Goal: Use online tool/utility: Use online tool/utility

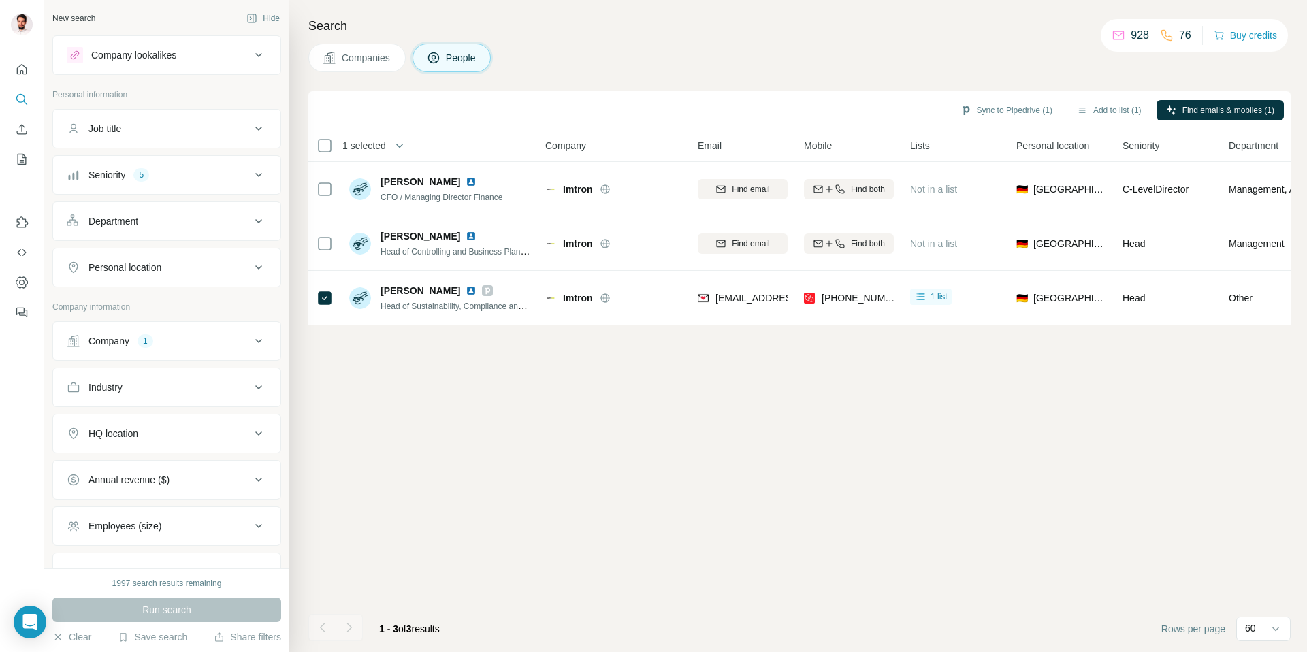
click at [156, 338] on div "Company 1" at bounding box center [159, 341] width 184 height 14
click at [105, 429] on icon "button" at bounding box center [102, 430] width 11 height 11
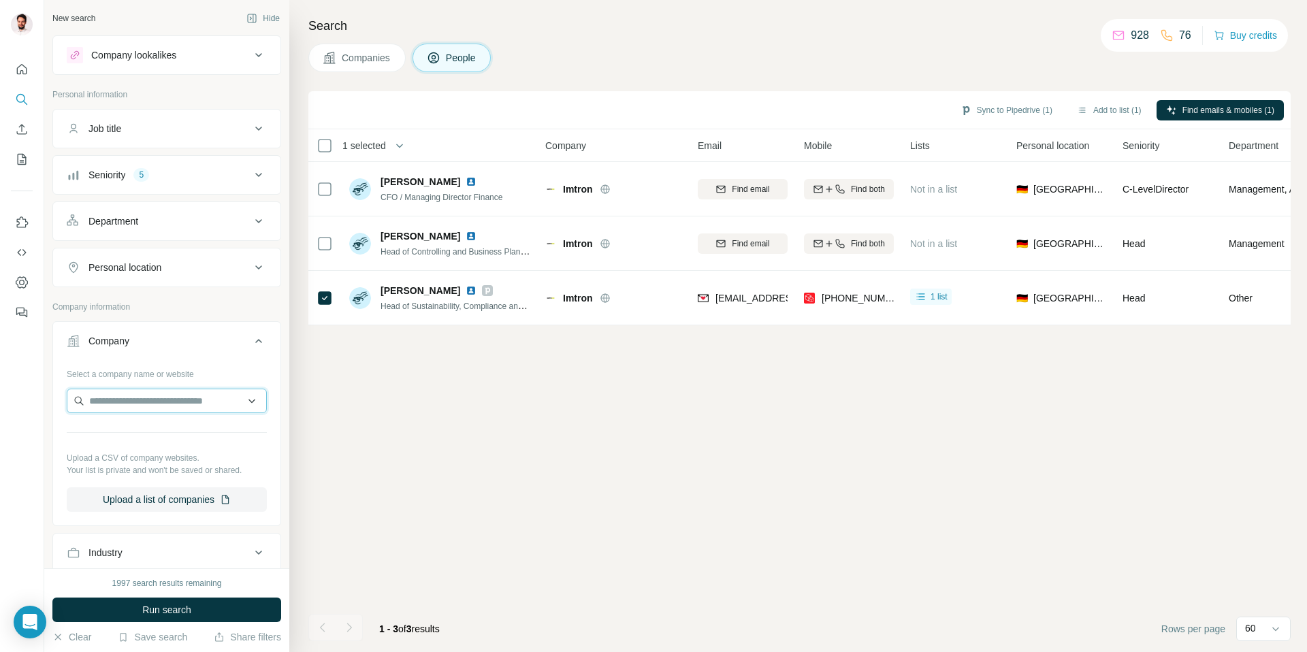
click at [130, 403] on input "text" at bounding box center [167, 401] width 200 height 25
type input "*********"
click at [136, 436] on p "Makita [GEOGRAPHIC_DATA]" at bounding box center [171, 432] width 130 height 14
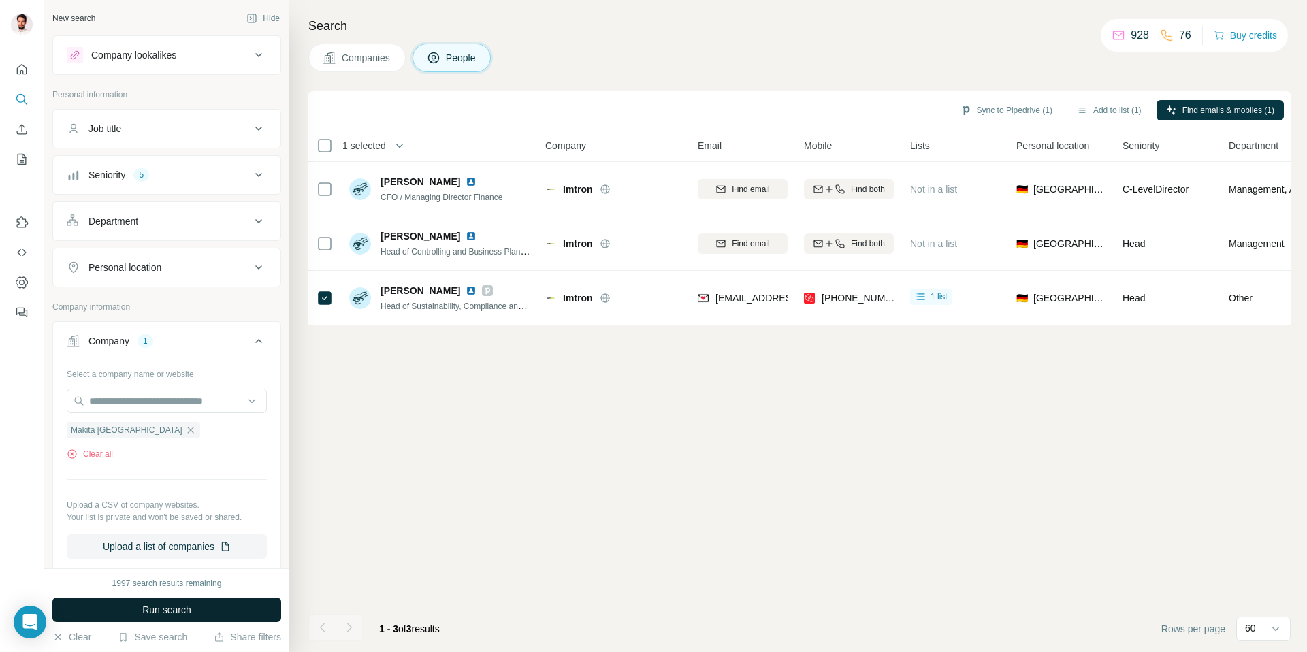
click at [173, 601] on button "Run search" at bounding box center [166, 610] width 229 height 25
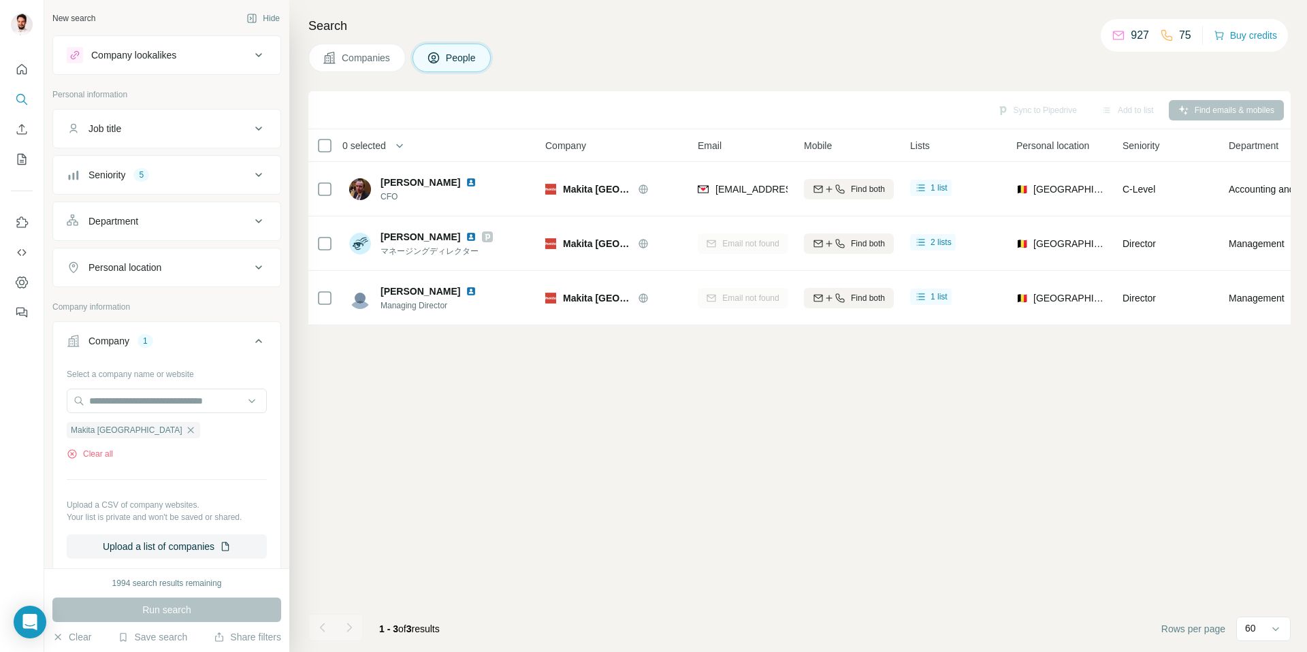
click at [112, 172] on div "Seniority" at bounding box center [107, 175] width 37 height 14
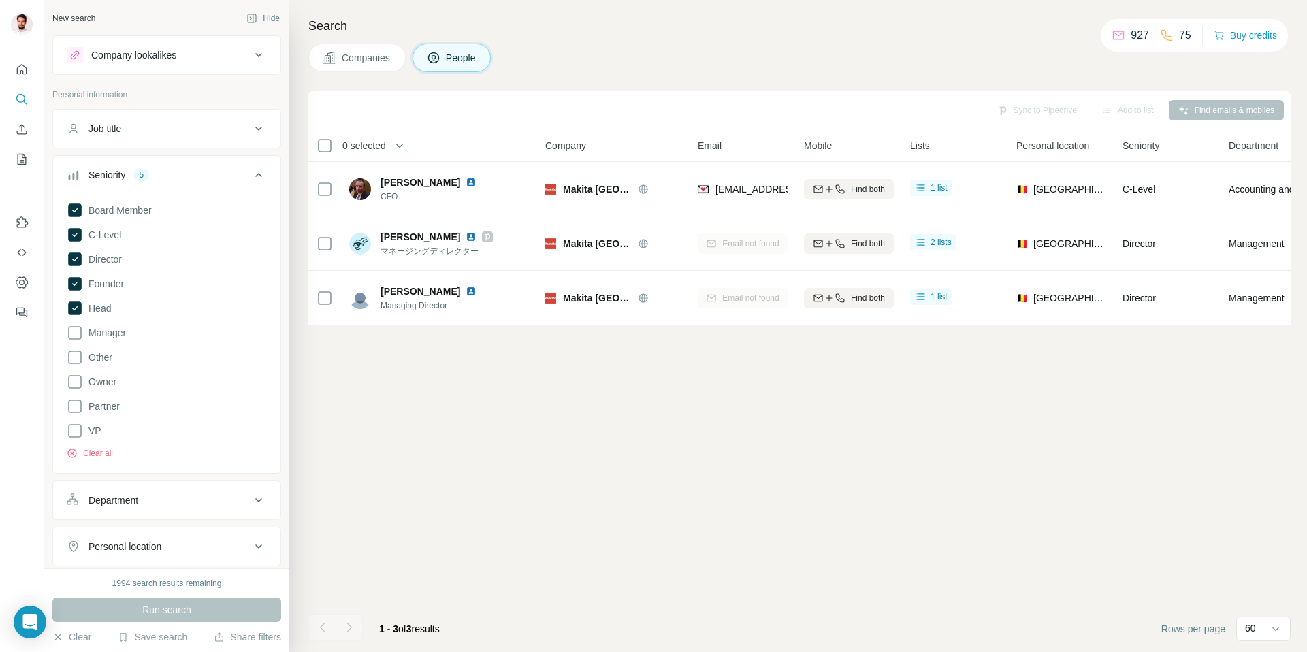
click at [112, 172] on div "Seniority" at bounding box center [107, 175] width 37 height 14
